Goal: Task Accomplishment & Management: Manage account settings

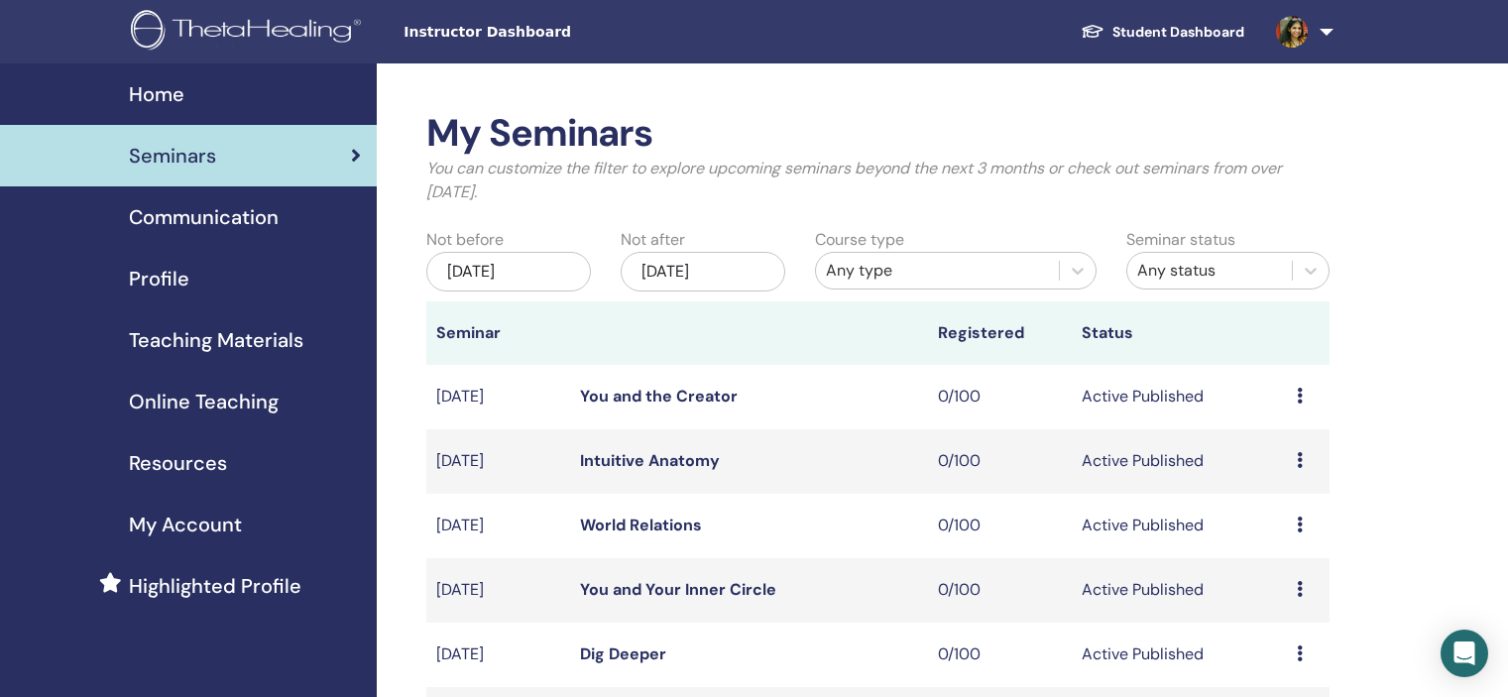
scroll to position [496, 0]
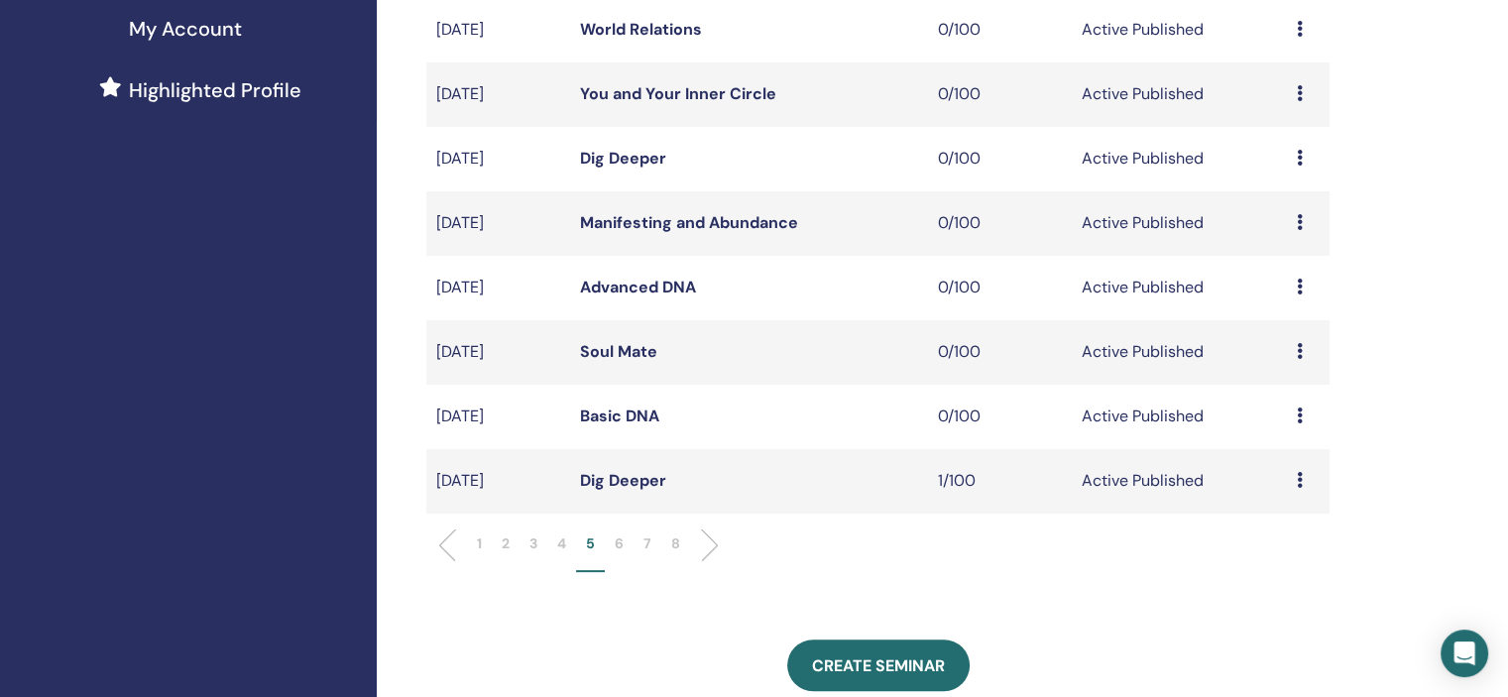
click at [617, 549] on p "6" at bounding box center [619, 543] width 9 height 21
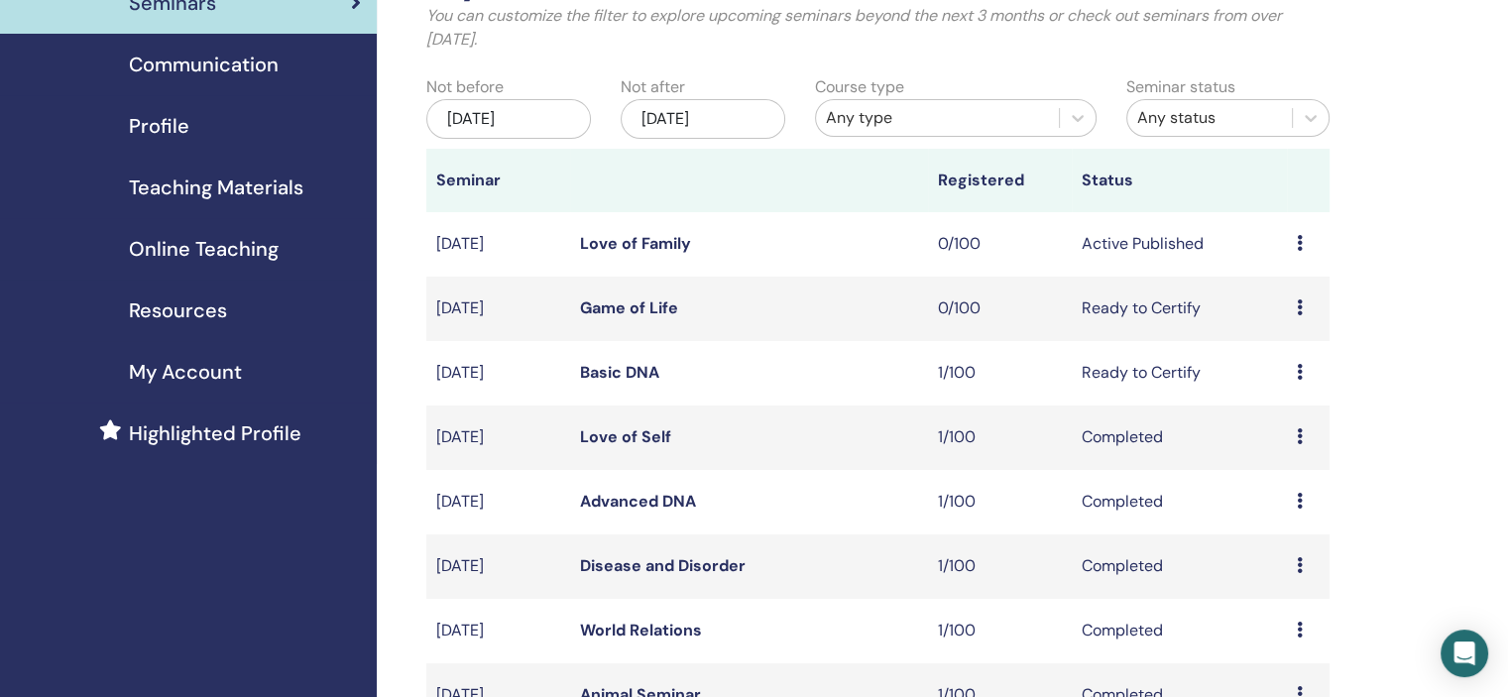
scroll to position [99, 0]
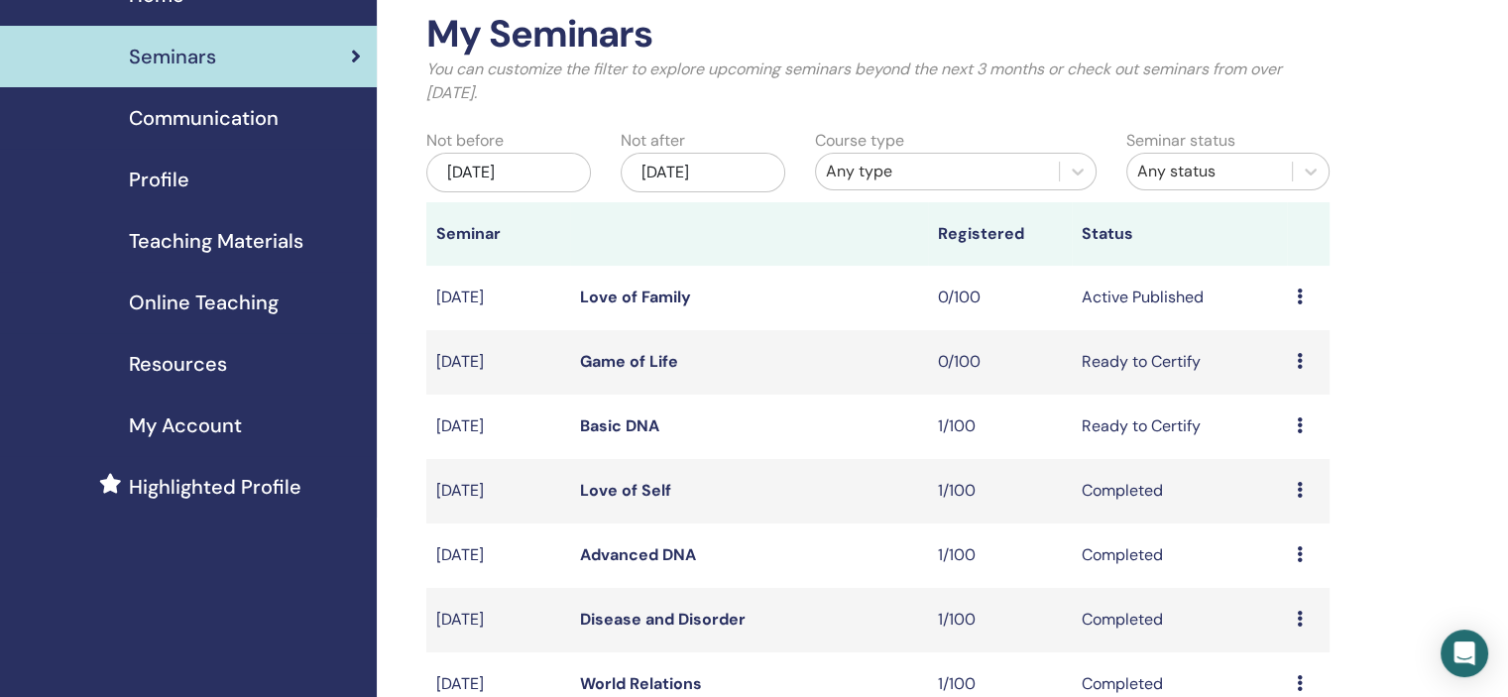
click at [1301, 298] on icon at bounding box center [1300, 296] width 6 height 16
click at [1263, 348] on link "Edit" at bounding box center [1263, 344] width 29 height 21
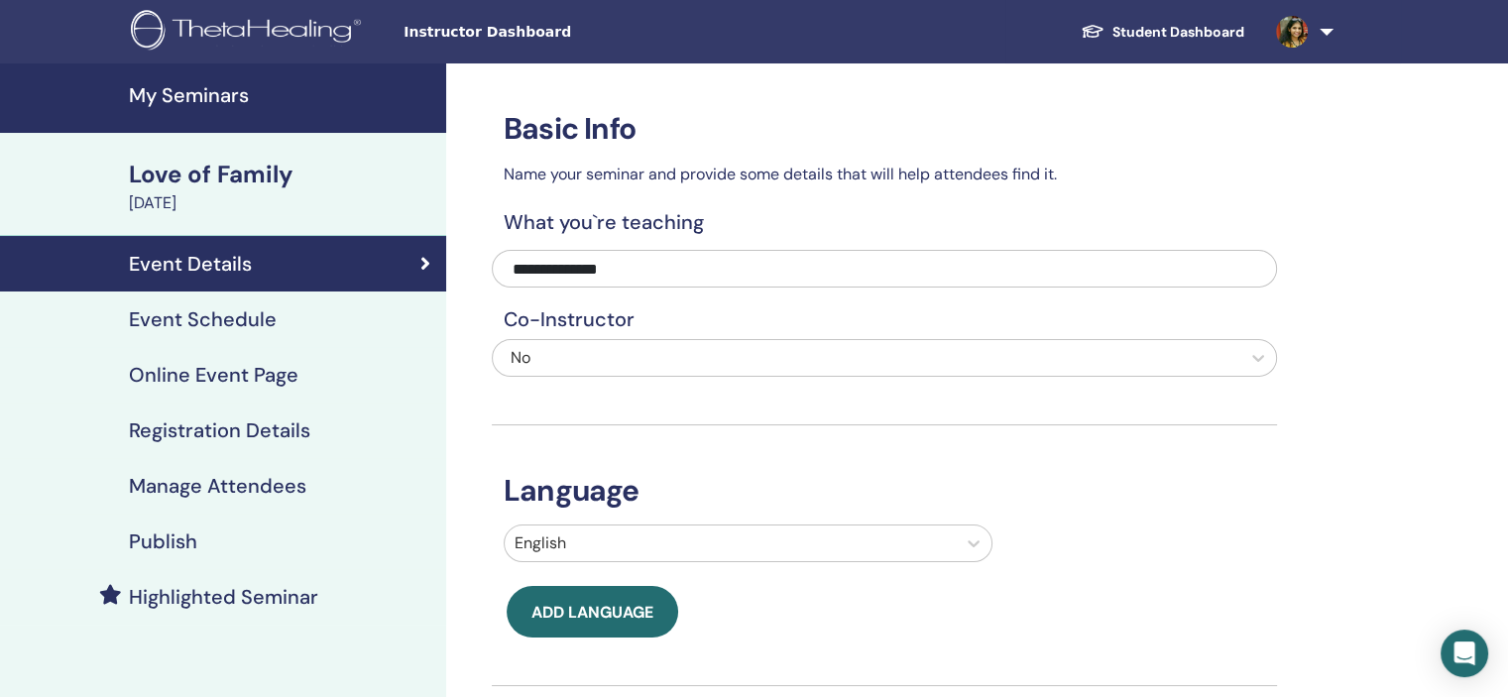
click at [266, 307] on h4 "Event Schedule" at bounding box center [203, 319] width 148 height 24
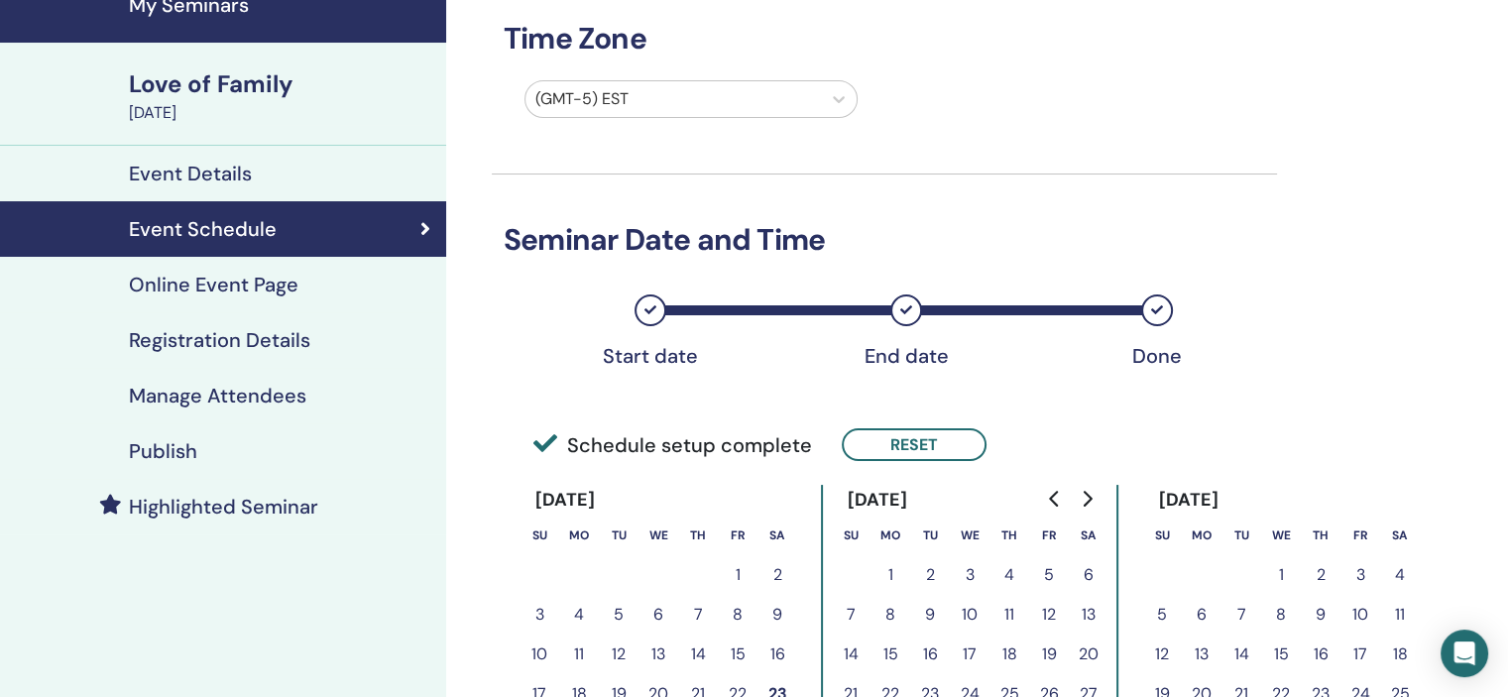
scroll to position [198, 0]
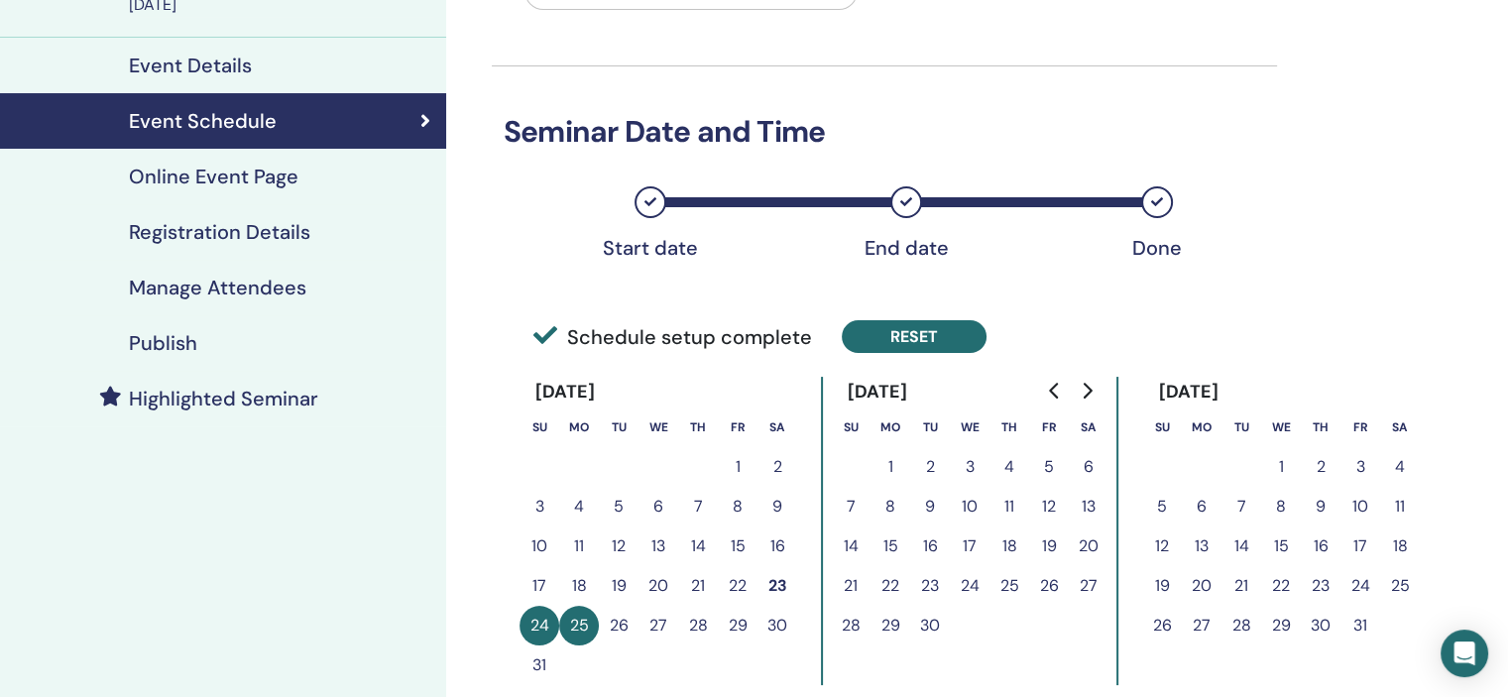
click at [941, 325] on button "Reset" at bounding box center [914, 336] width 145 height 33
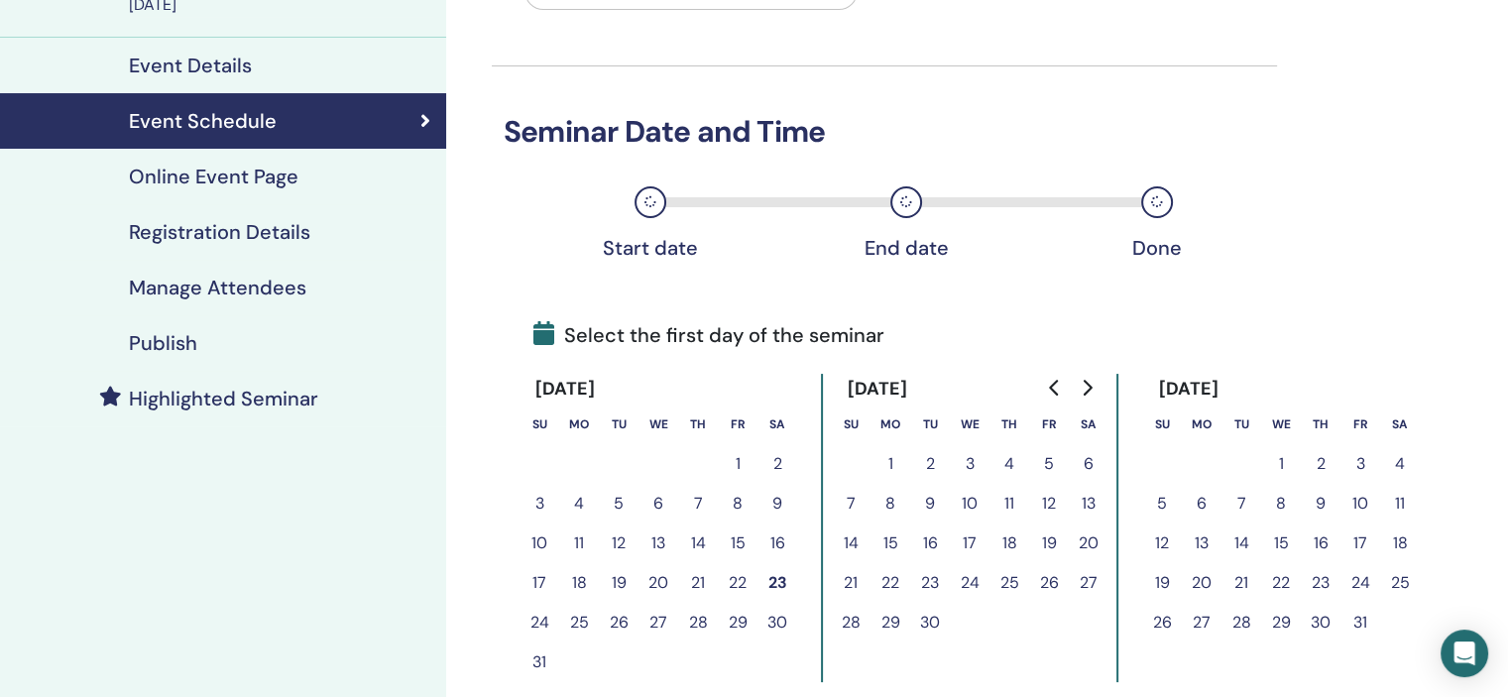
click at [891, 620] on button "29" at bounding box center [890, 623] width 40 height 40
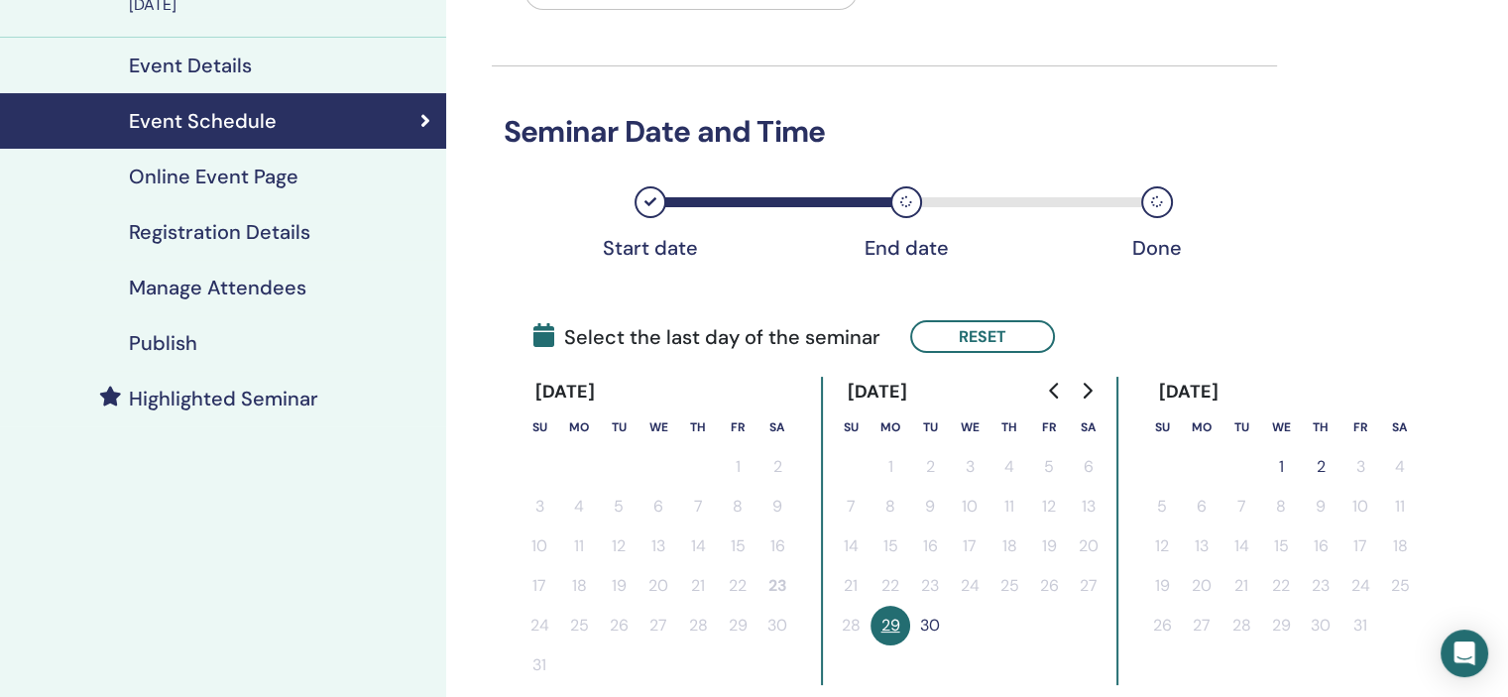
click at [924, 629] on button "30" at bounding box center [930, 626] width 40 height 40
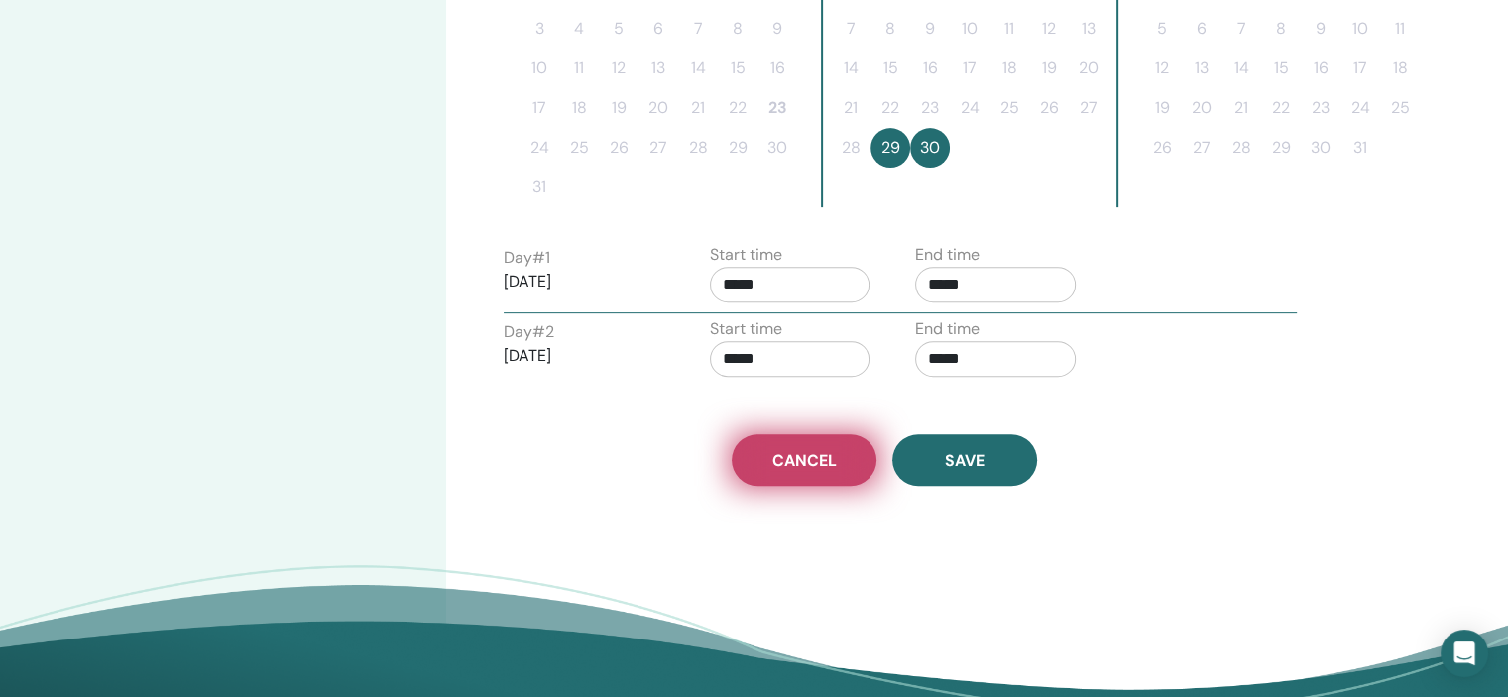
scroll to position [694, 0]
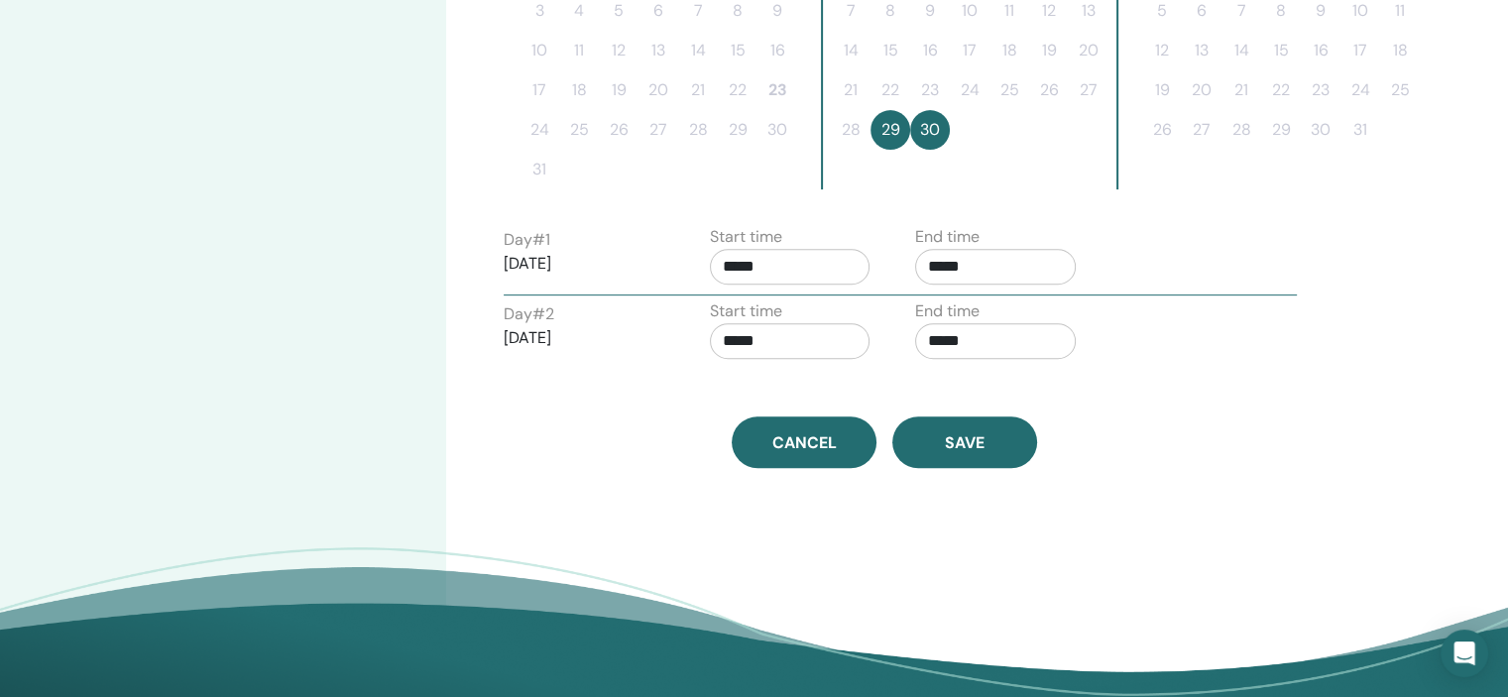
click at [802, 271] on input "*****" at bounding box center [790, 267] width 161 height 36
click at [1174, 482] on div "Time Zone (GMT-5) EST Seminar Date and Time Start date End date Done Schedule s…" at bounding box center [948, 58] width 1005 height 1376
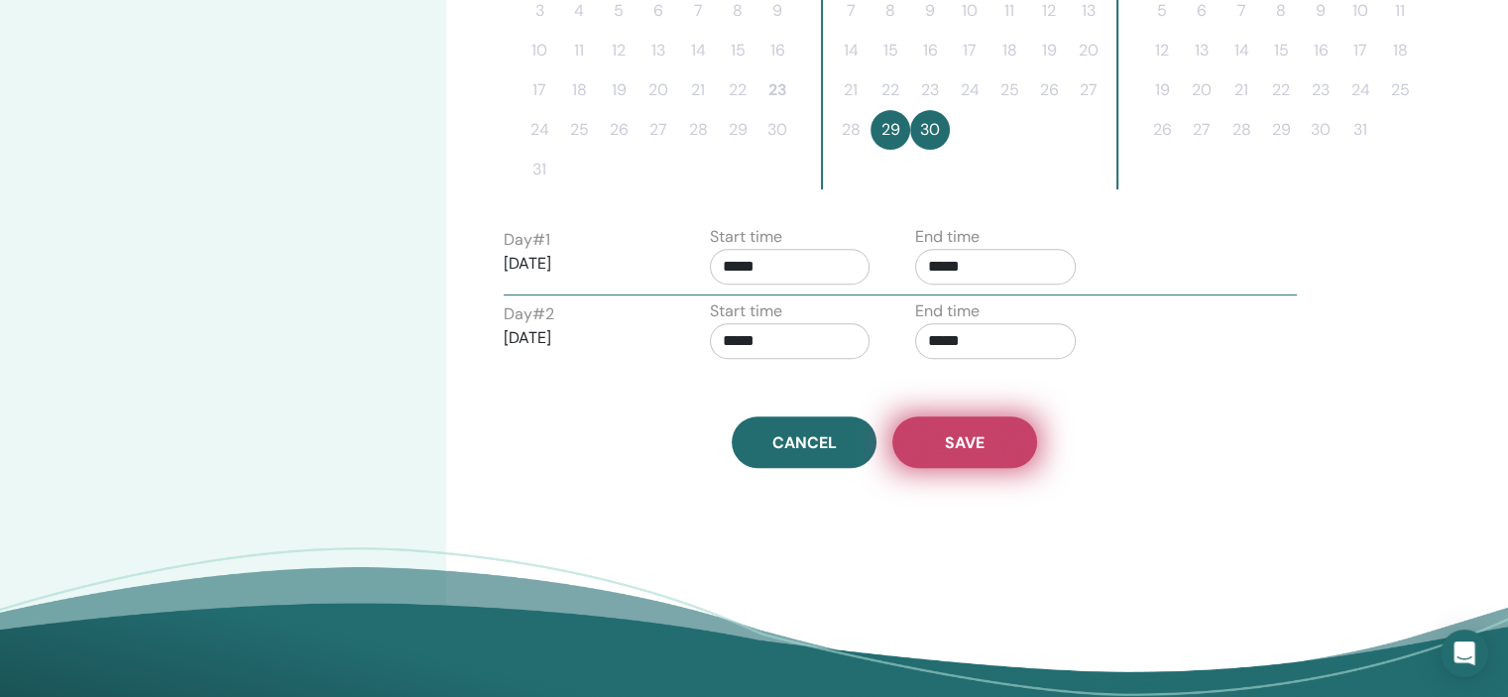
click at [1024, 435] on button "Save" at bounding box center [964, 442] width 145 height 52
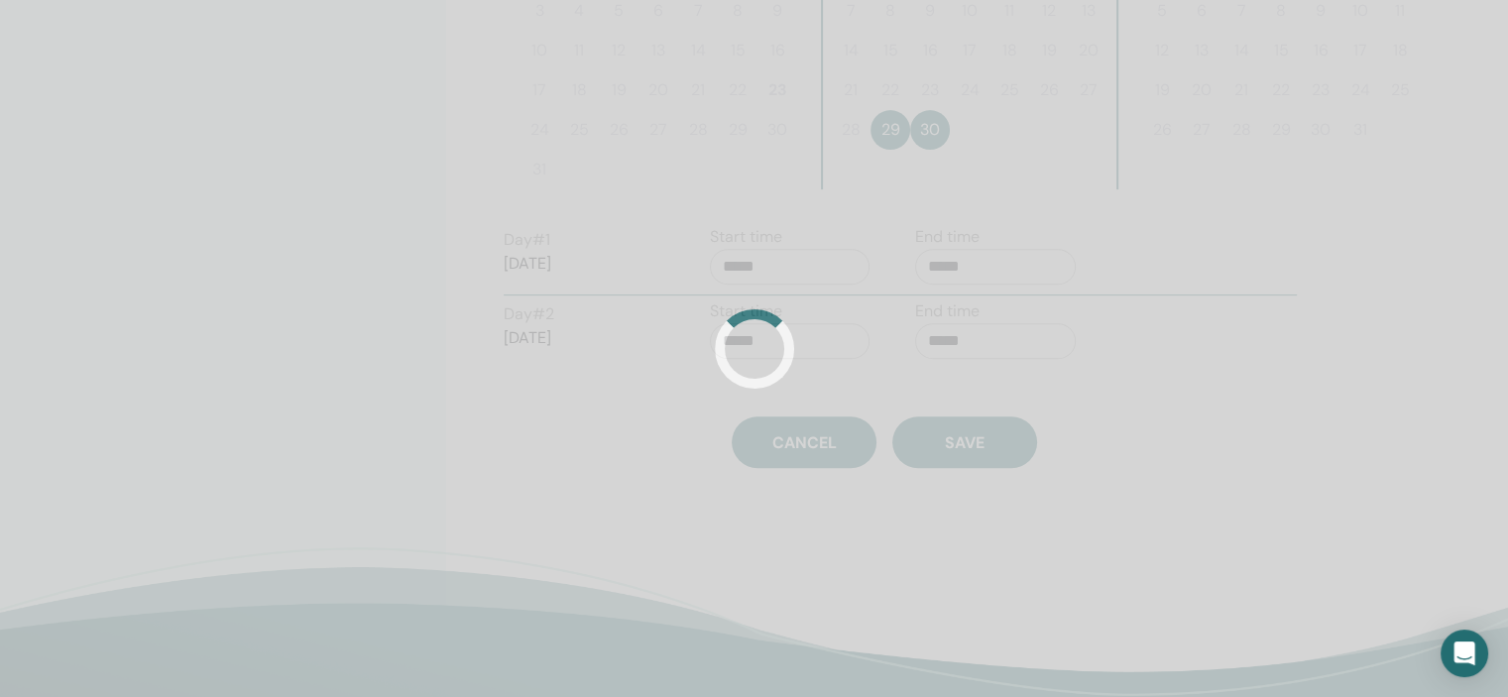
scroll to position [543, 0]
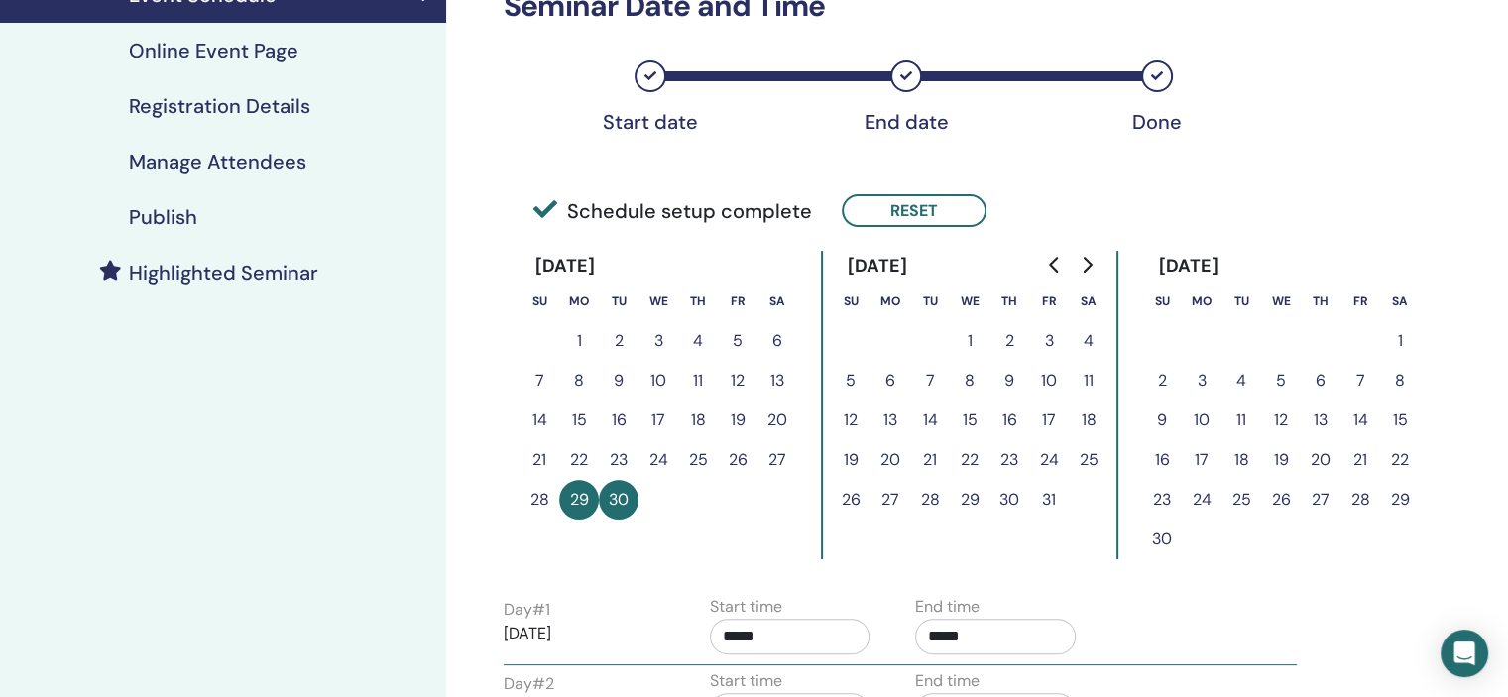
scroll to position [62, 0]
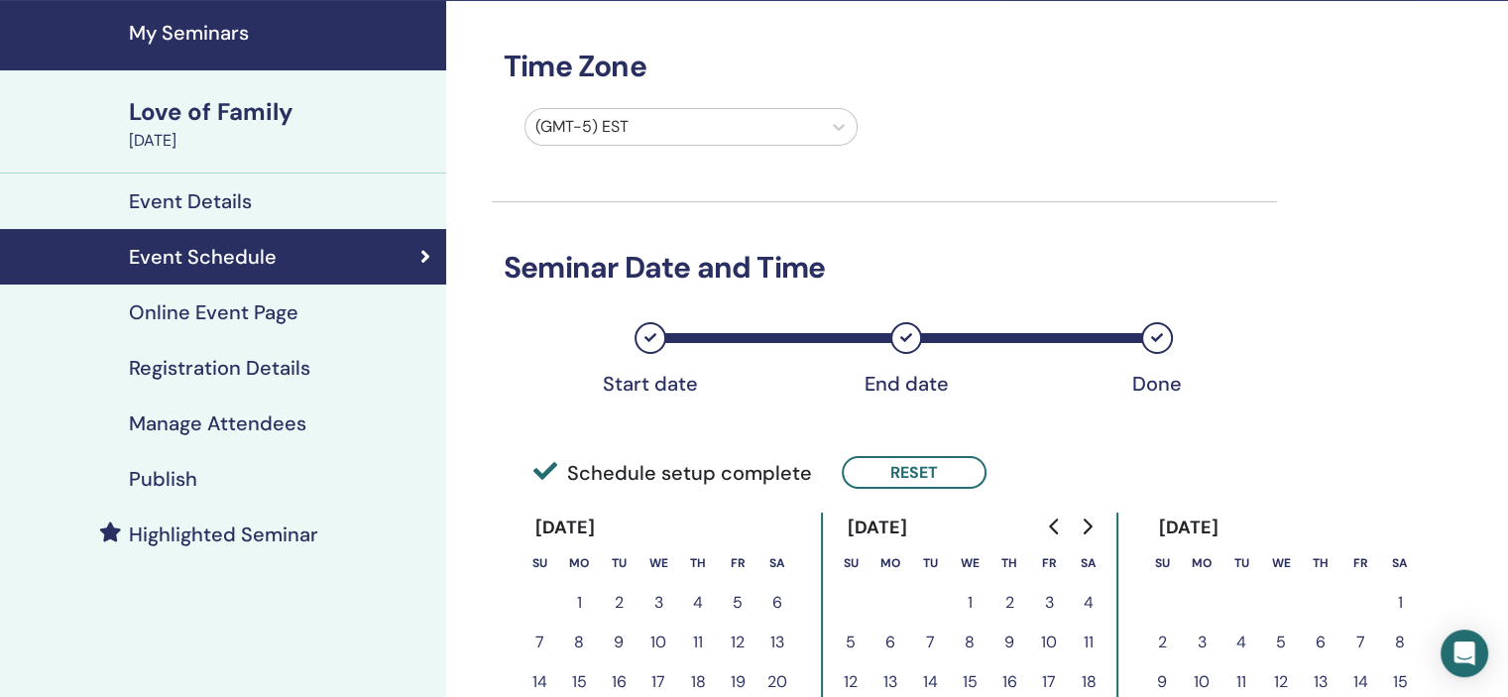
click at [281, 378] on h4 "Registration Details" at bounding box center [219, 368] width 181 height 24
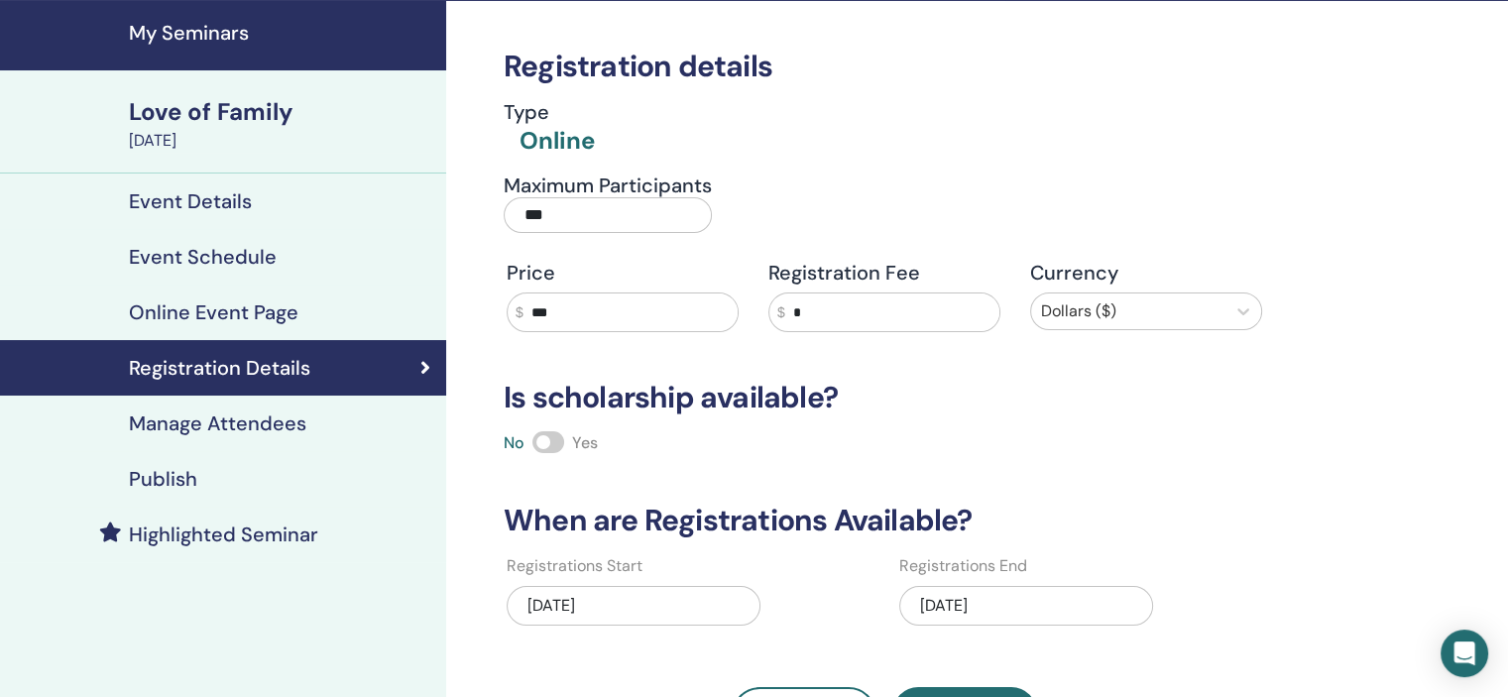
click at [1029, 621] on div "[DATE]" at bounding box center [1026, 606] width 254 height 40
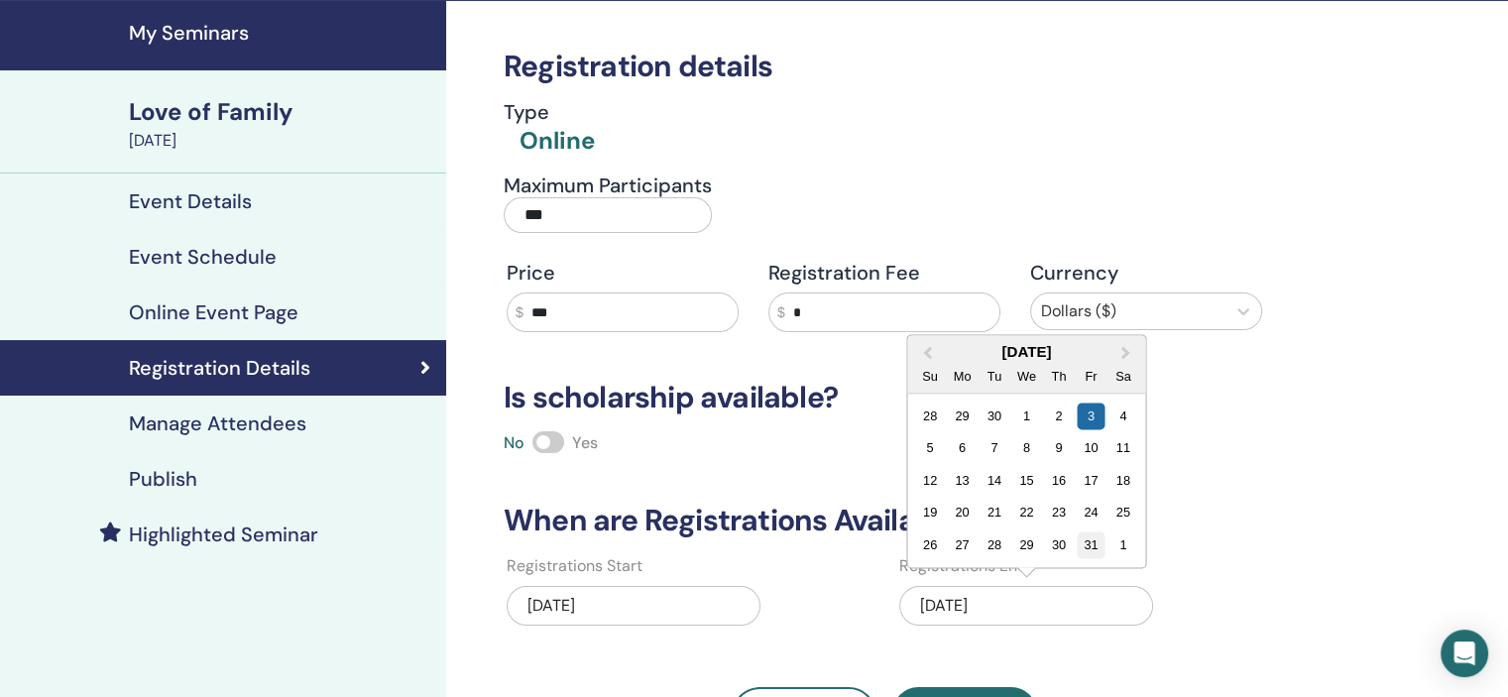
click at [1084, 548] on div "31" at bounding box center [1091, 544] width 27 height 27
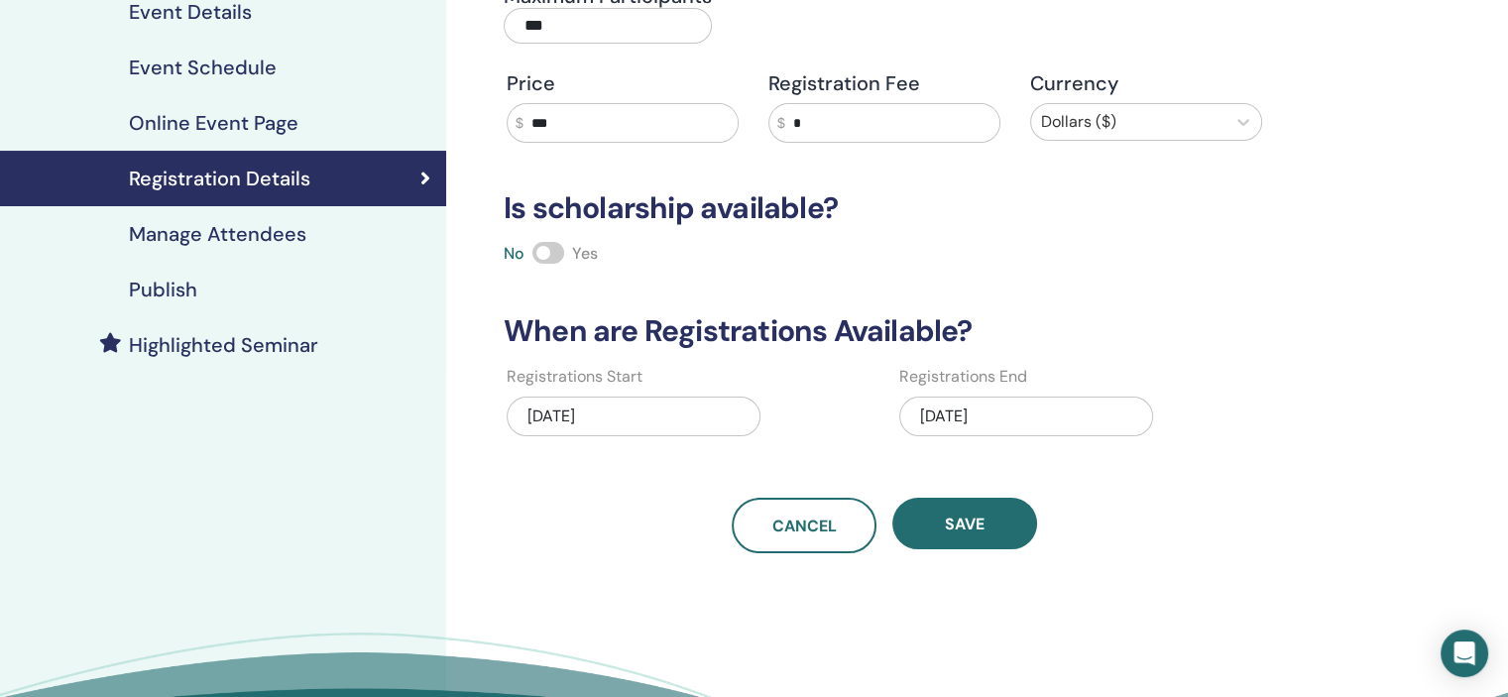
scroll to position [261, 0]
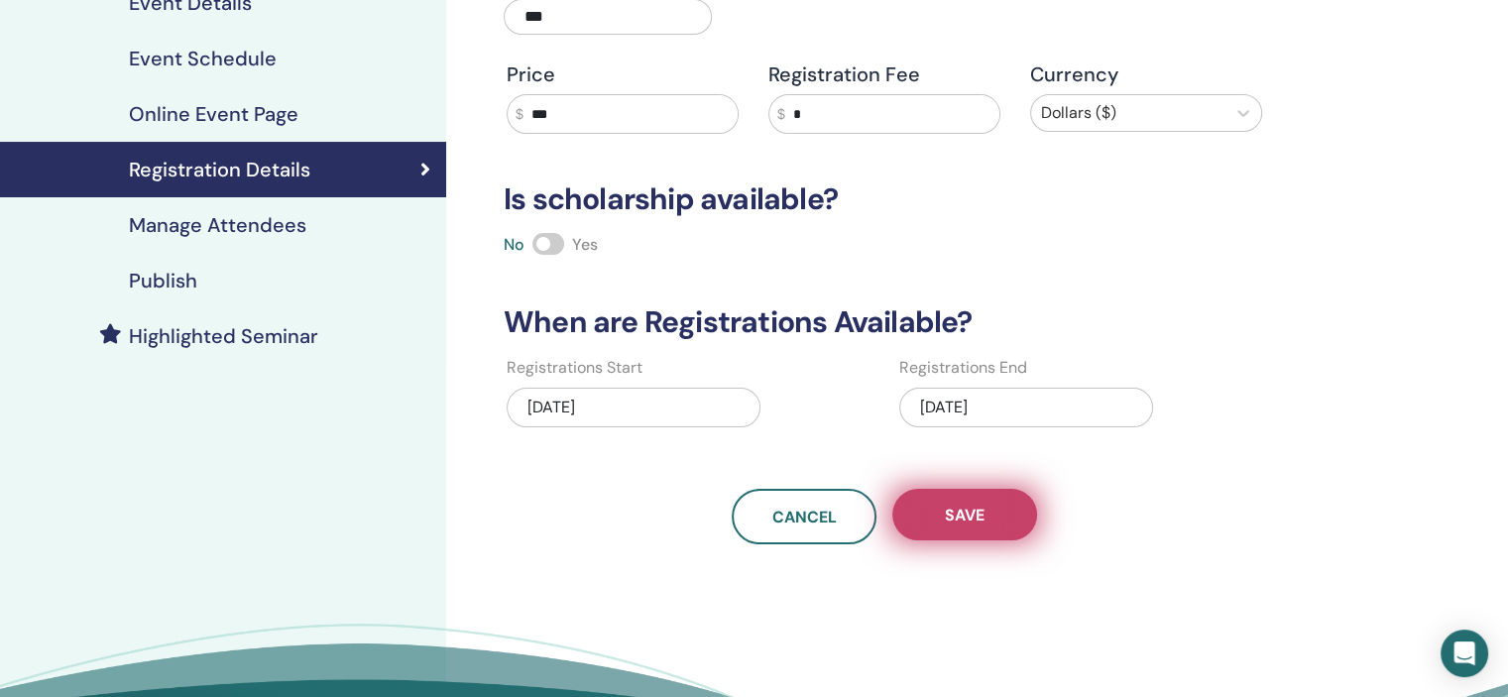
click at [956, 500] on button "Save" at bounding box center [964, 515] width 145 height 52
click at [967, 513] on span "Save" at bounding box center [965, 515] width 40 height 21
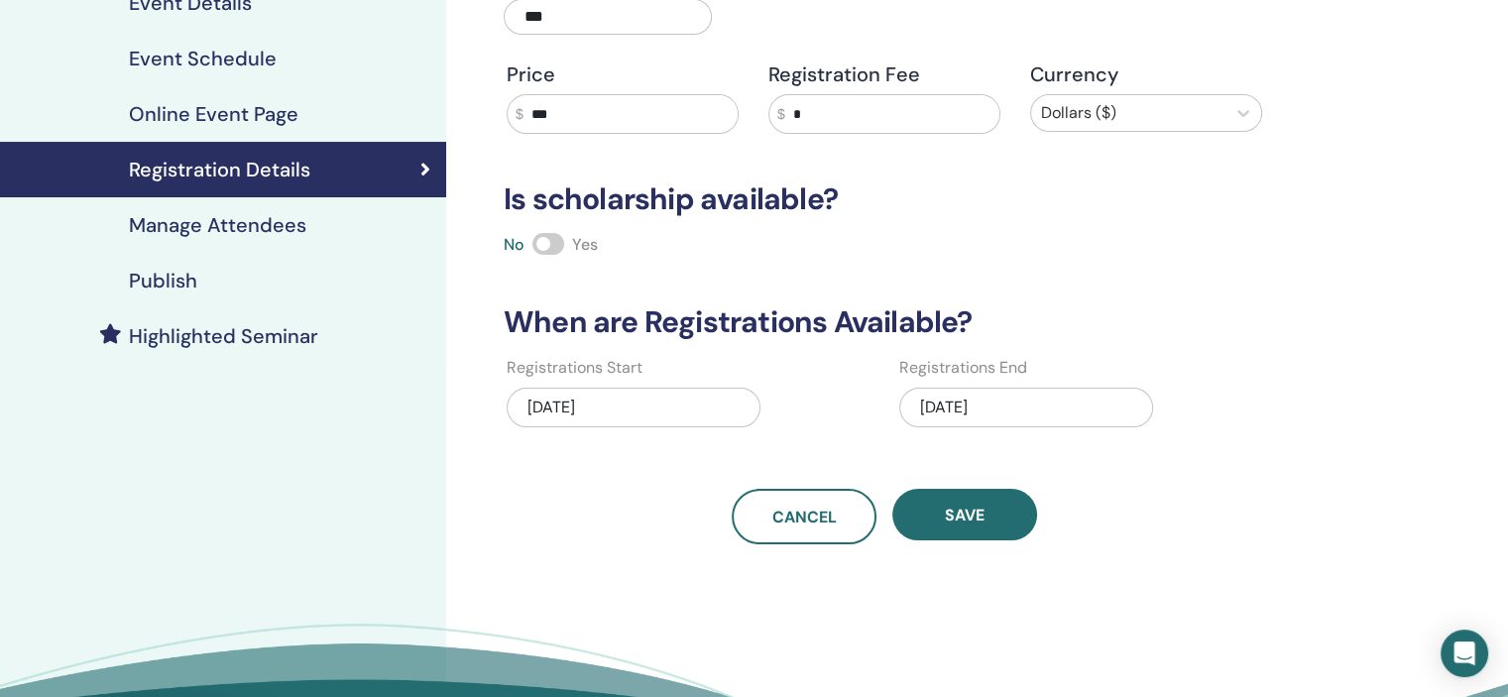
click at [254, 296] on link "Publish" at bounding box center [223, 281] width 446 height 56
